Goal: Information Seeking & Learning: Understand process/instructions

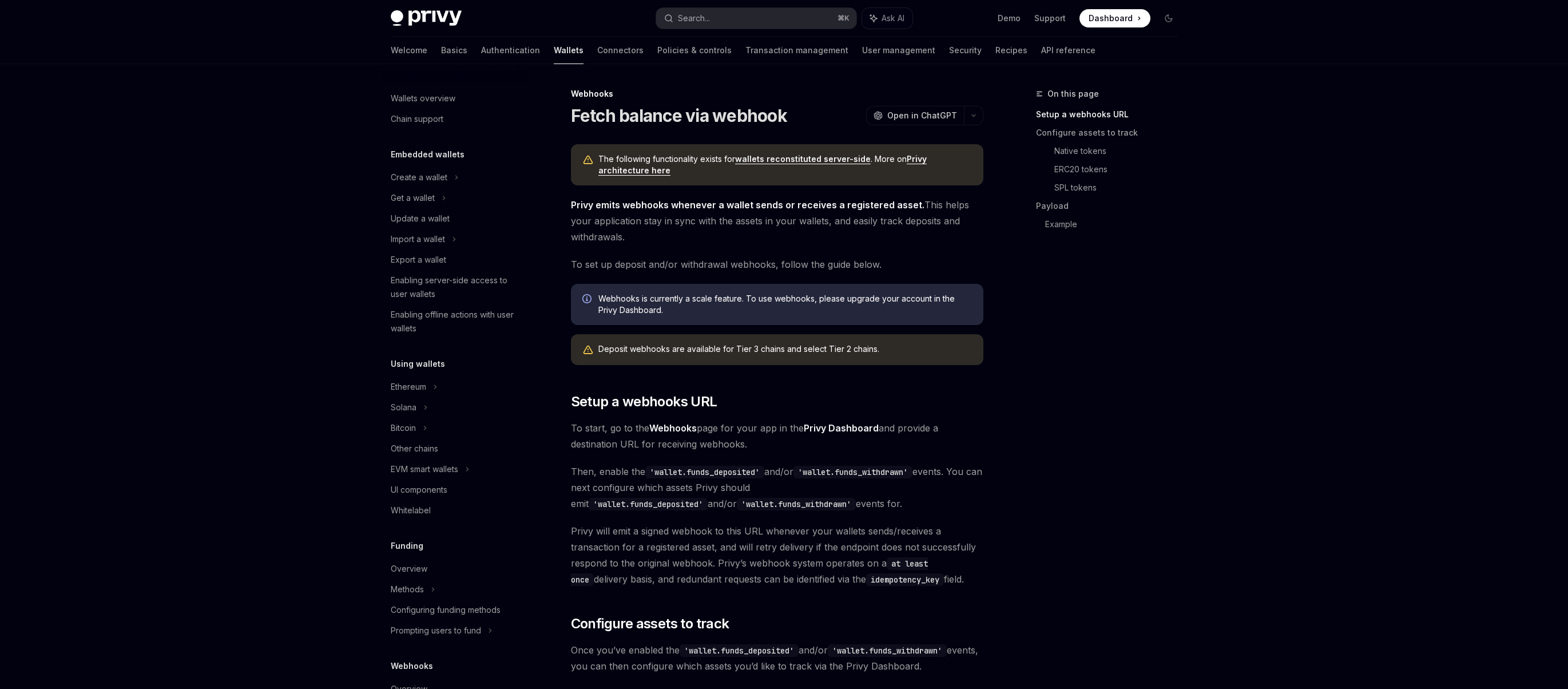
scroll to position [294, 0]
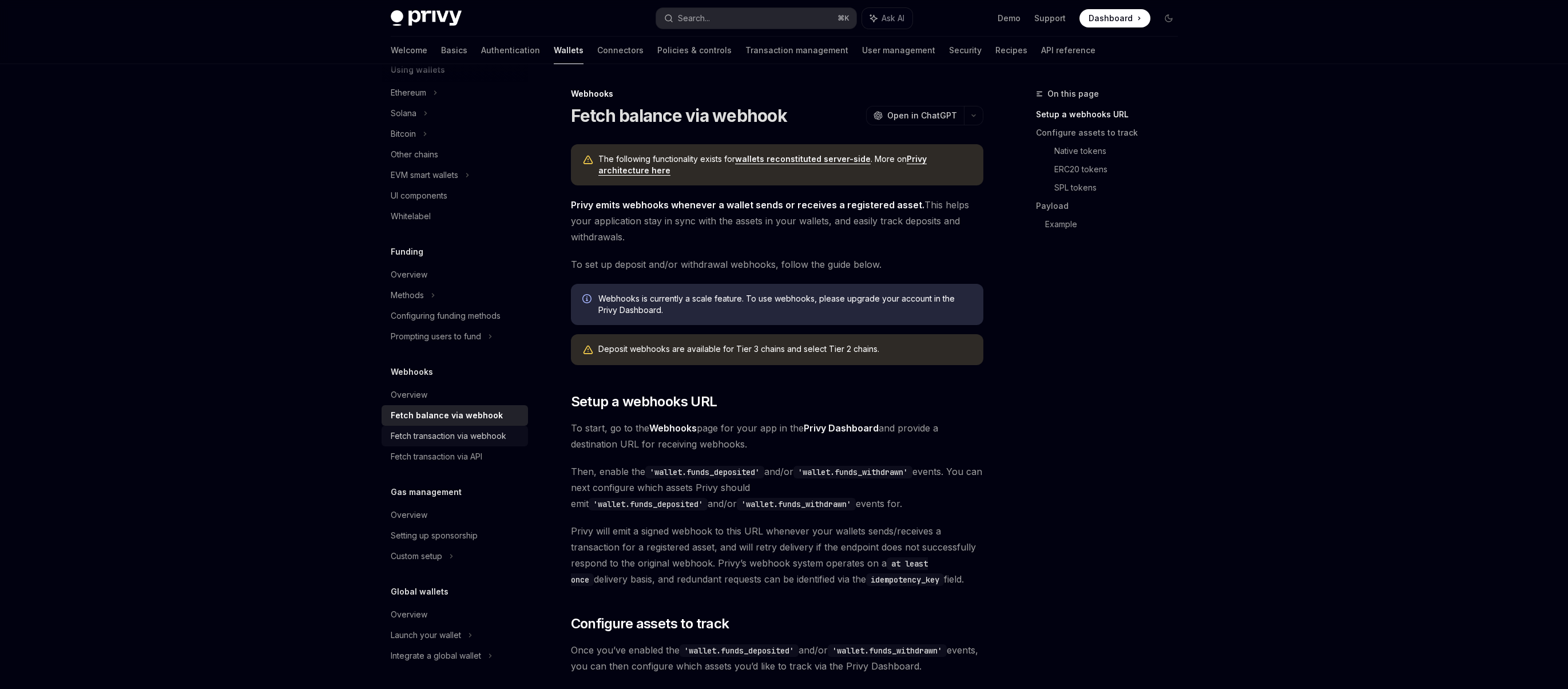
click at [471, 436] on div "Fetch transaction via webhook" at bounding box center [448, 436] width 116 height 14
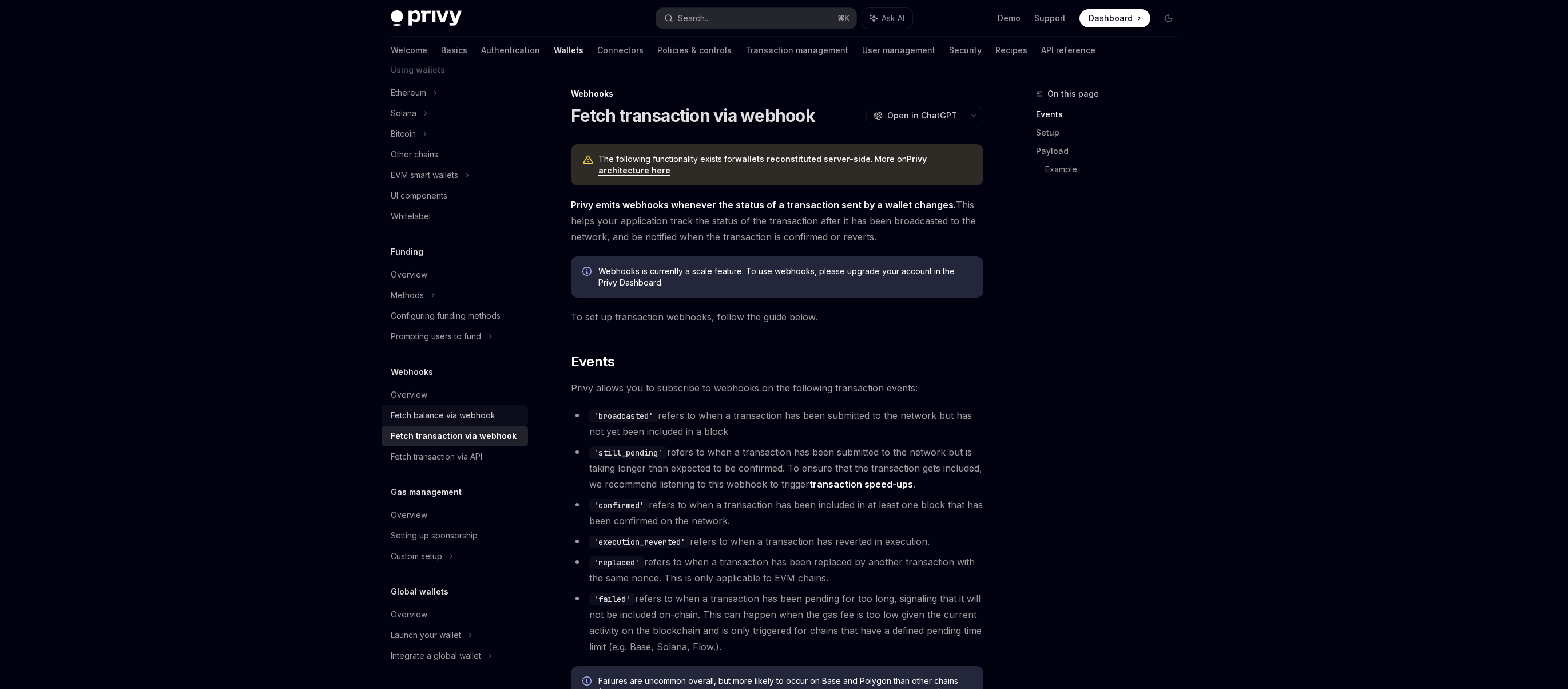
click at [465, 411] on div "Fetch balance via webhook" at bounding box center [443, 415] width 104 height 14
type textarea "*"
